Goal: Find specific page/section: Find specific page/section

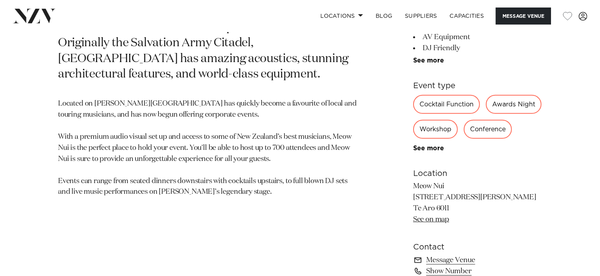
scroll to position [417, 0]
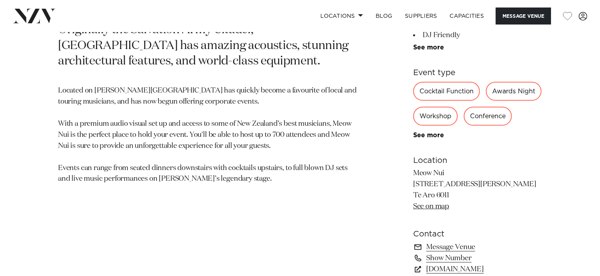
click at [435, 119] on div "Workshop" at bounding box center [435, 116] width 45 height 19
click at [440, 121] on div "Workshop" at bounding box center [435, 116] width 45 height 19
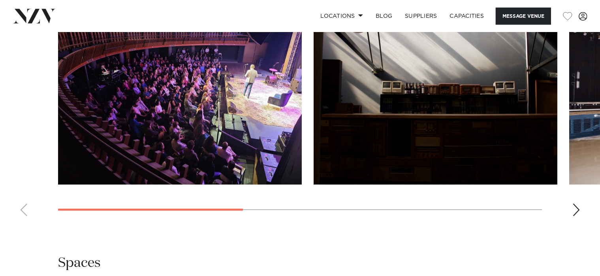
scroll to position [751, 0]
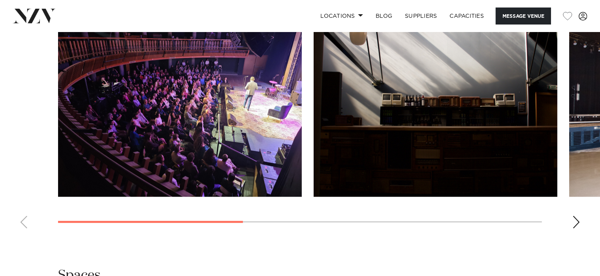
click at [576, 223] on div "Next slide" at bounding box center [577, 222] width 8 height 13
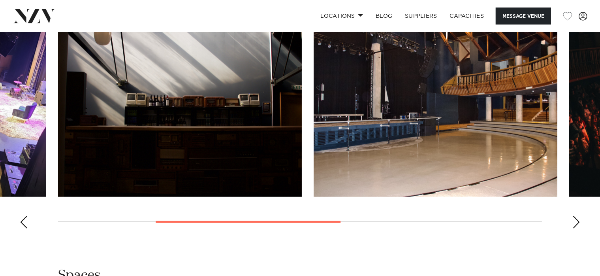
click at [576, 223] on div "Next slide" at bounding box center [577, 222] width 8 height 13
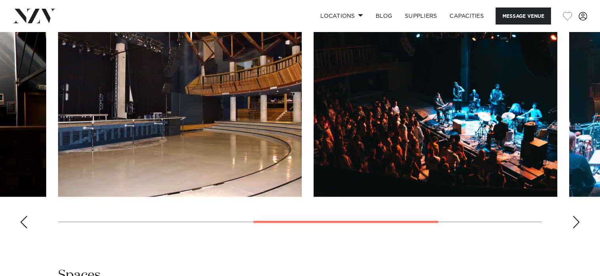
click at [576, 223] on div "Next slide" at bounding box center [577, 222] width 8 height 13
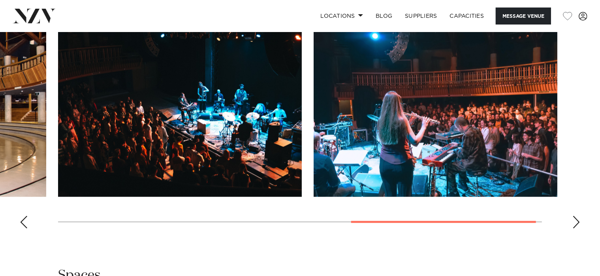
click at [576, 223] on div "Next slide" at bounding box center [577, 222] width 8 height 13
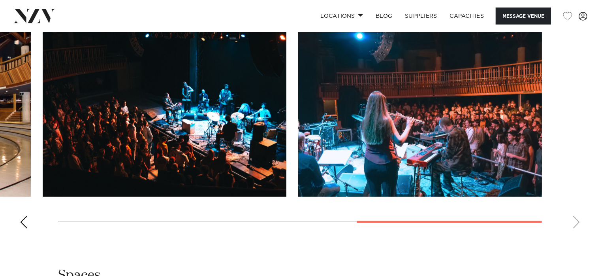
click at [576, 223] on swiper-container at bounding box center [300, 126] width 600 height 217
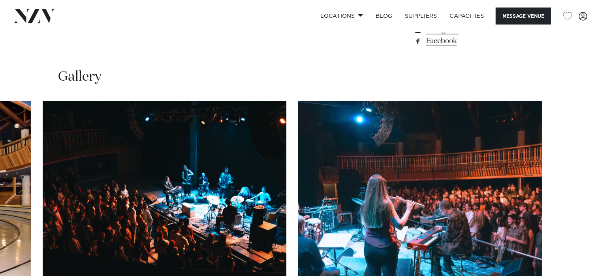
scroll to position [835, 0]
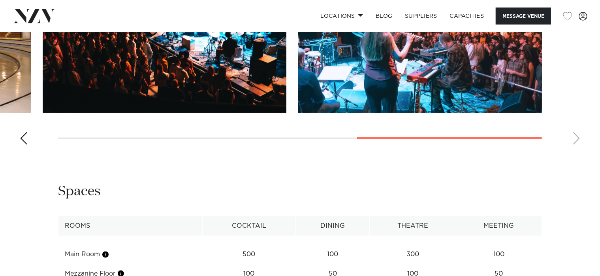
click at [19, 143] on swiper-container at bounding box center [300, 42] width 600 height 217
click at [23, 142] on div "Previous slide" at bounding box center [24, 138] width 8 height 13
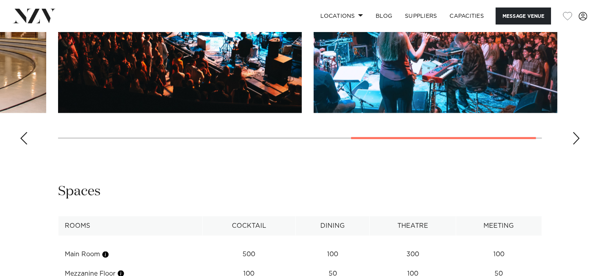
click at [23, 142] on div "Previous slide" at bounding box center [24, 138] width 8 height 13
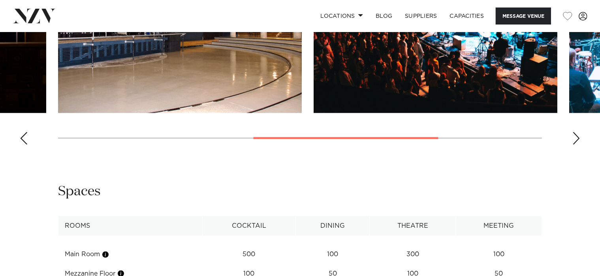
click at [23, 142] on div "Previous slide" at bounding box center [24, 138] width 8 height 13
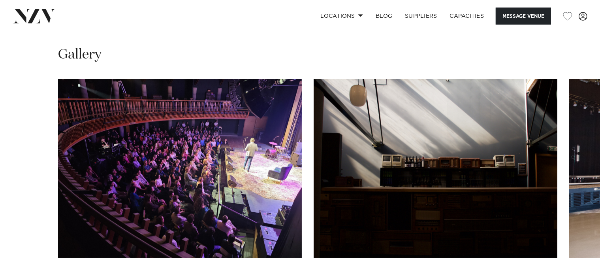
scroll to position [710, 0]
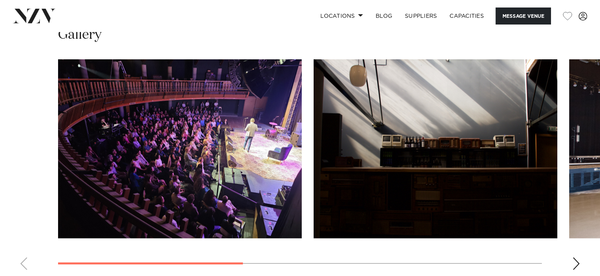
click at [579, 263] on div "Next slide" at bounding box center [577, 263] width 8 height 13
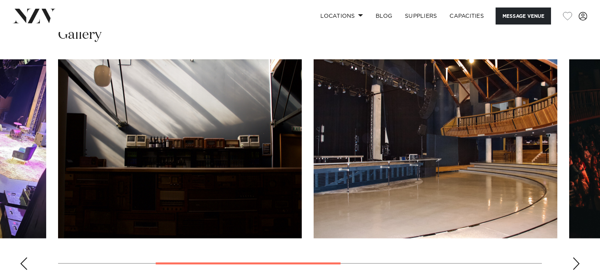
click at [580, 266] on div "Next slide" at bounding box center [577, 263] width 8 height 13
